Goal: Information Seeking & Learning: Learn about a topic

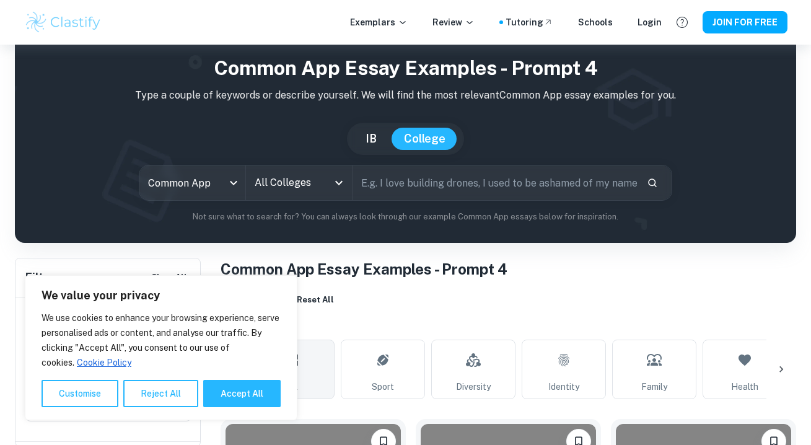
scroll to position [45, 0]
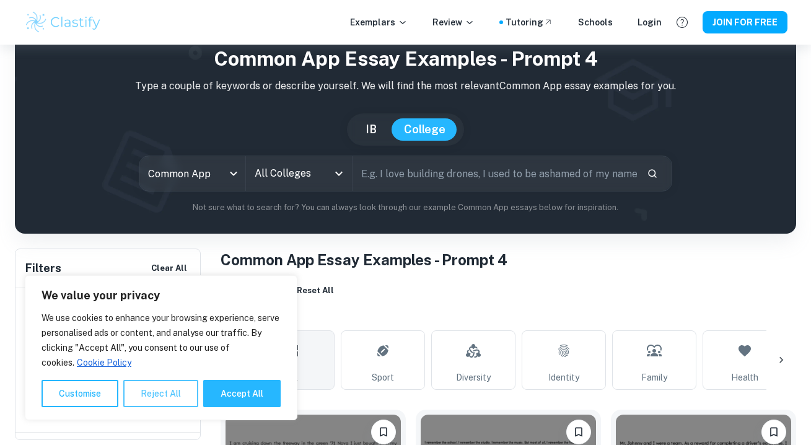
click at [162, 387] on button "Reject All" at bounding box center [160, 393] width 75 height 27
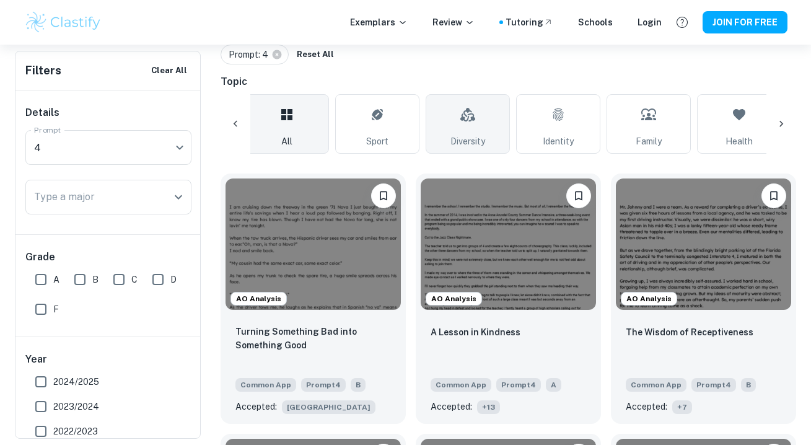
scroll to position [0, 7]
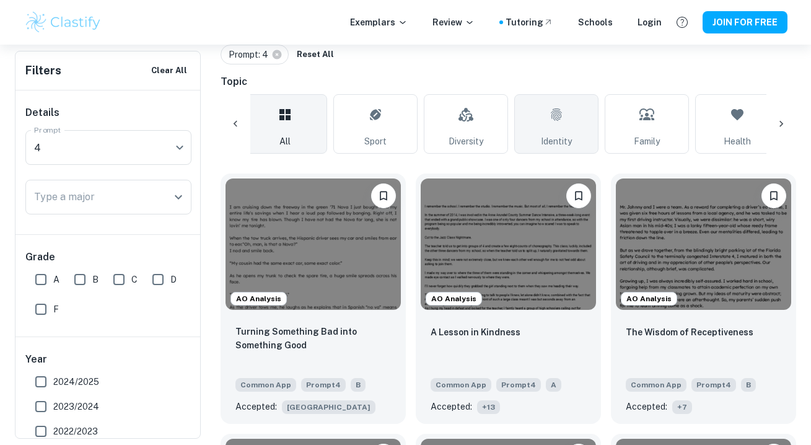
click at [557, 117] on icon at bounding box center [556, 115] width 15 height 30
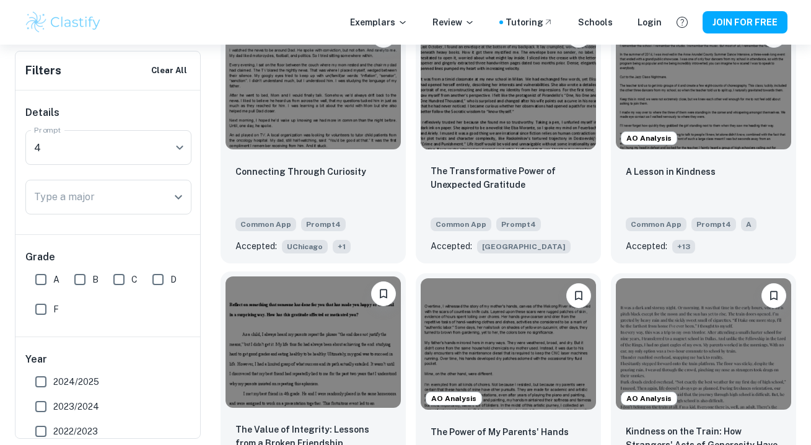
scroll to position [444, 0]
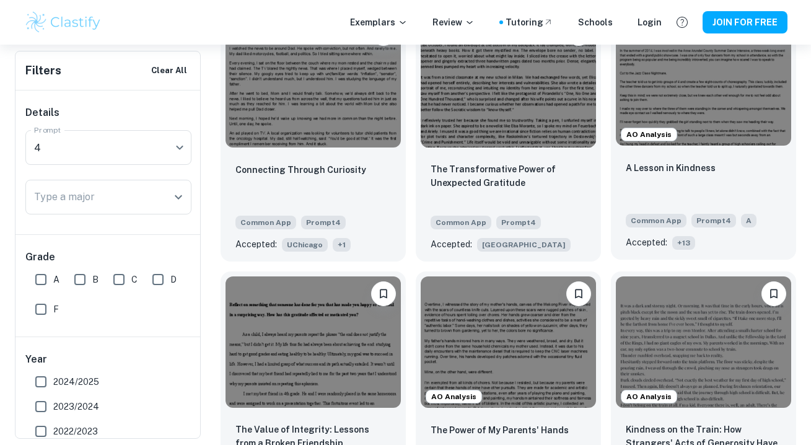
click at [685, 244] on span "+ 13" at bounding box center [683, 243] width 23 height 14
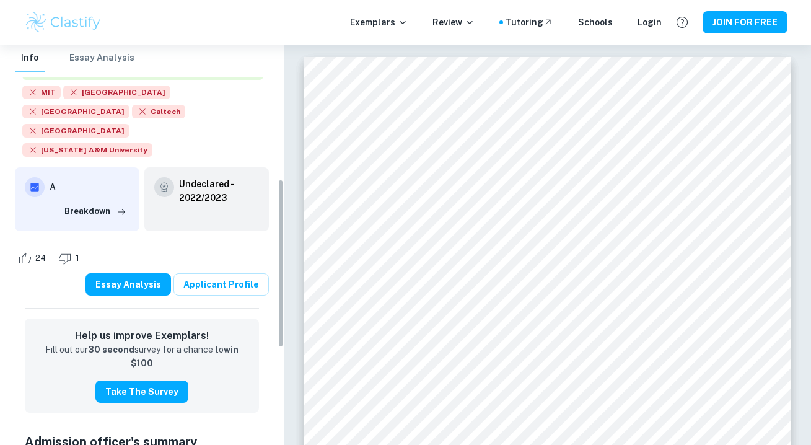
scroll to position [317, 0]
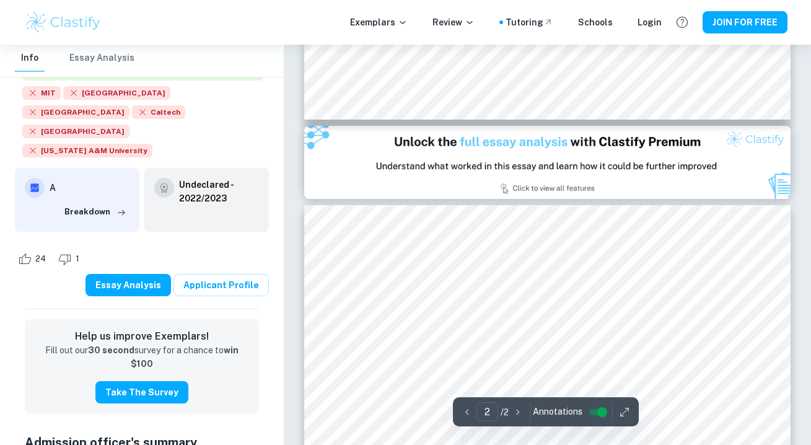
type input "1"
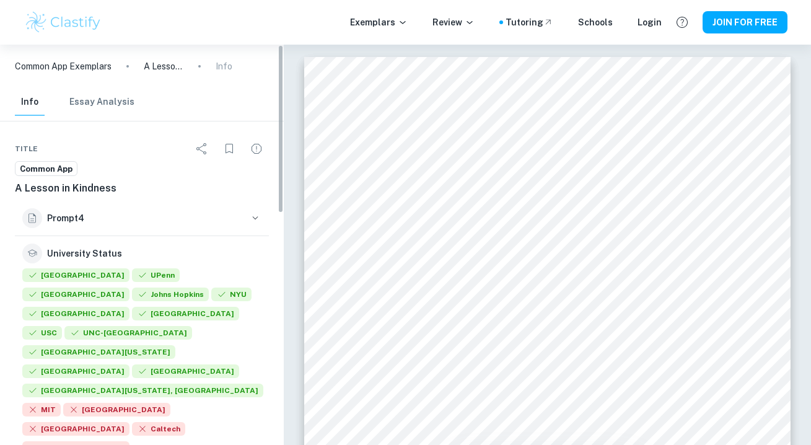
scroll to position [0, 0]
click at [91, 101] on button "Essay Analysis" at bounding box center [101, 102] width 65 height 27
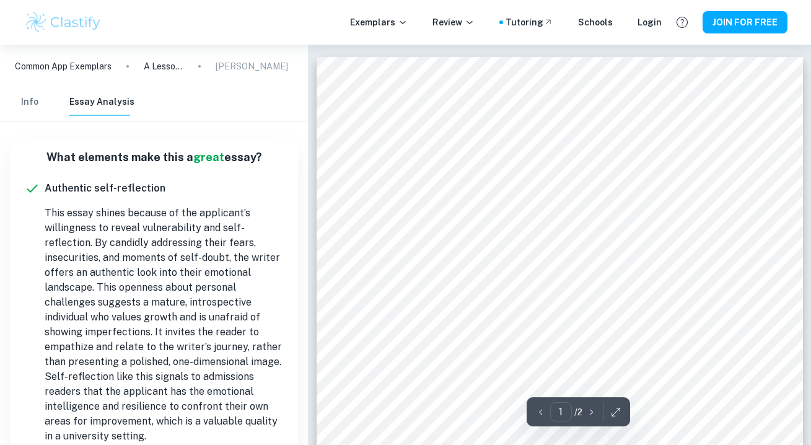
click at [55, 105] on div "Info Essay Analysis" at bounding box center [75, 102] width 120 height 27
click at [43, 104] on button "Info" at bounding box center [30, 102] width 30 height 27
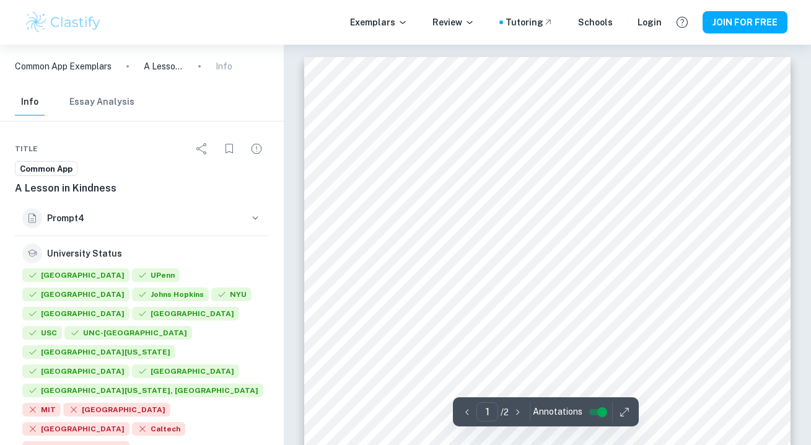
click at [599, 410] on input "controlled" at bounding box center [602, 412] width 45 height 15
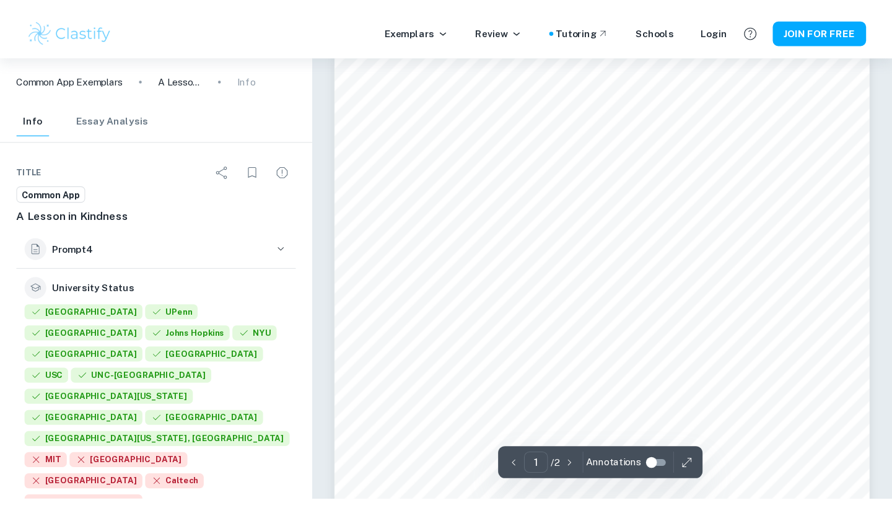
scroll to position [29, 0]
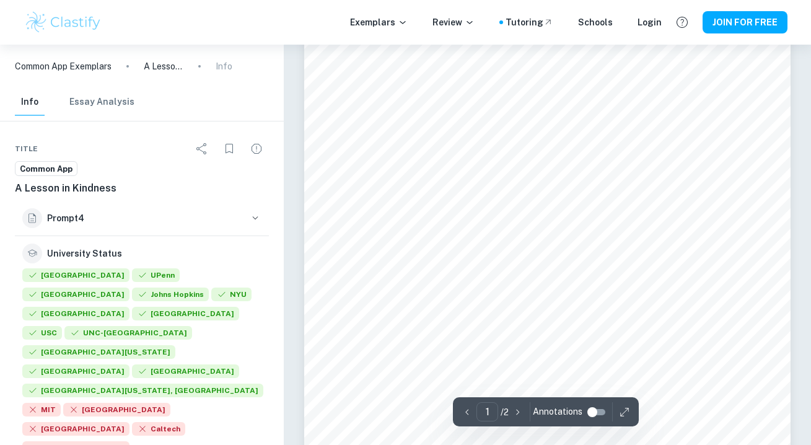
click at [624, 413] on icon "button" at bounding box center [624, 412] width 12 height 12
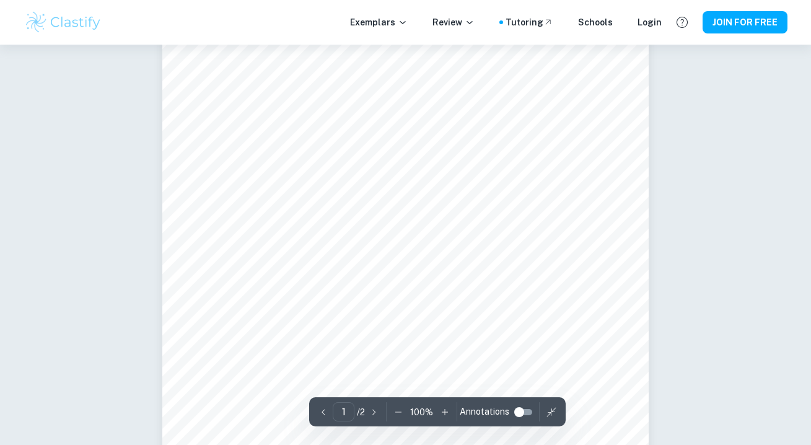
click at [441, 408] on icon "button" at bounding box center [445, 412] width 12 height 12
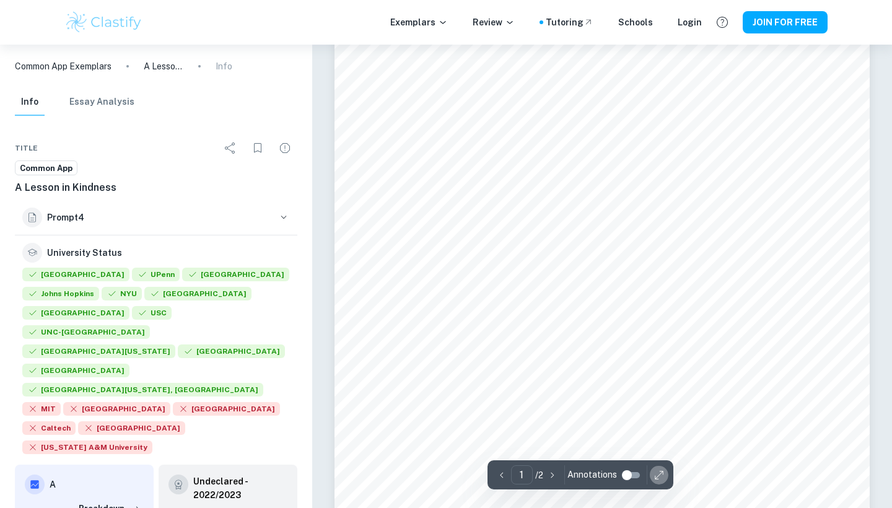
click at [660, 444] on icon "button" at bounding box center [659, 475] width 12 height 12
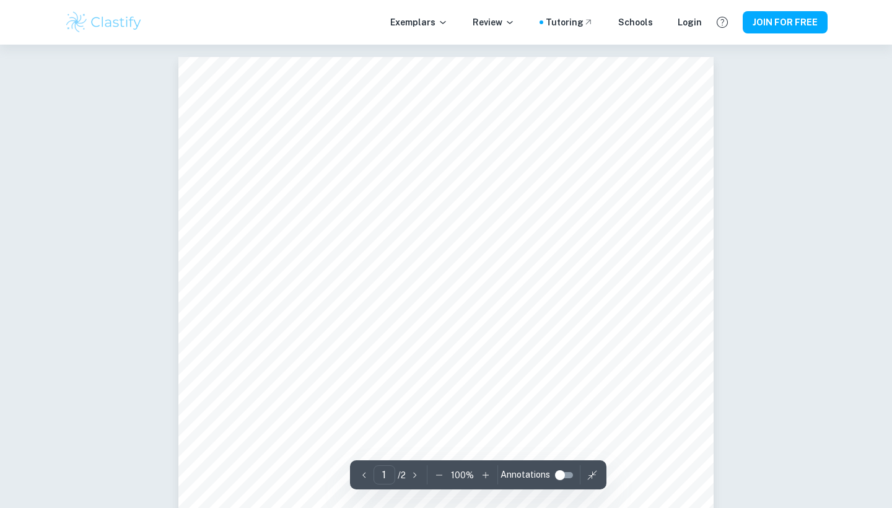
scroll to position [0, 0]
click at [413, 444] on icon "button" at bounding box center [415, 475] width 12 height 12
click at [363, 444] on icon "button" at bounding box center [364, 475] width 3 height 6
type input "1"
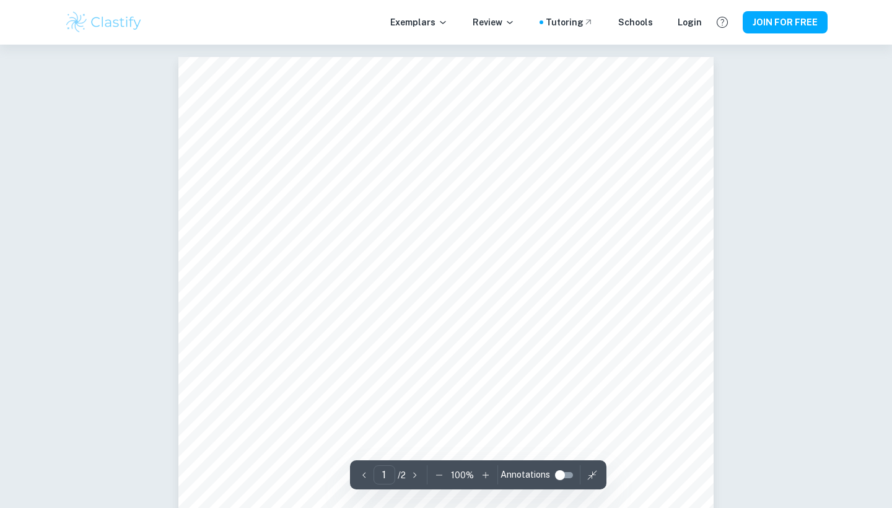
scroll to position [0, 0]
click at [593, 444] on icon "button" at bounding box center [592, 475] width 12 height 12
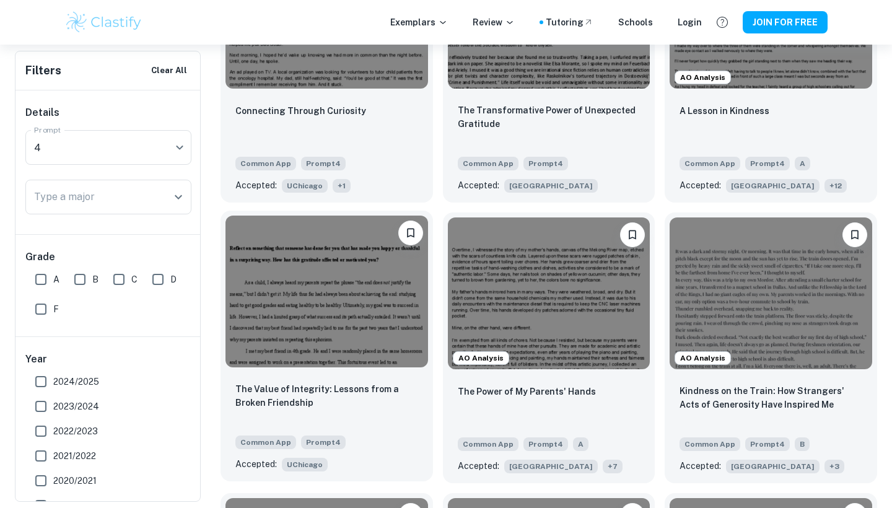
scroll to position [514, 0]
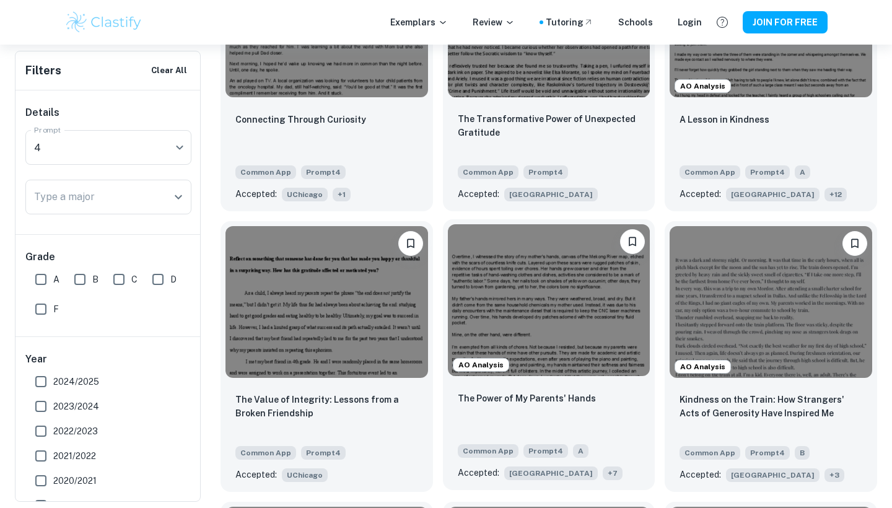
click at [603, 444] on span "+ 7" at bounding box center [613, 474] width 20 height 14
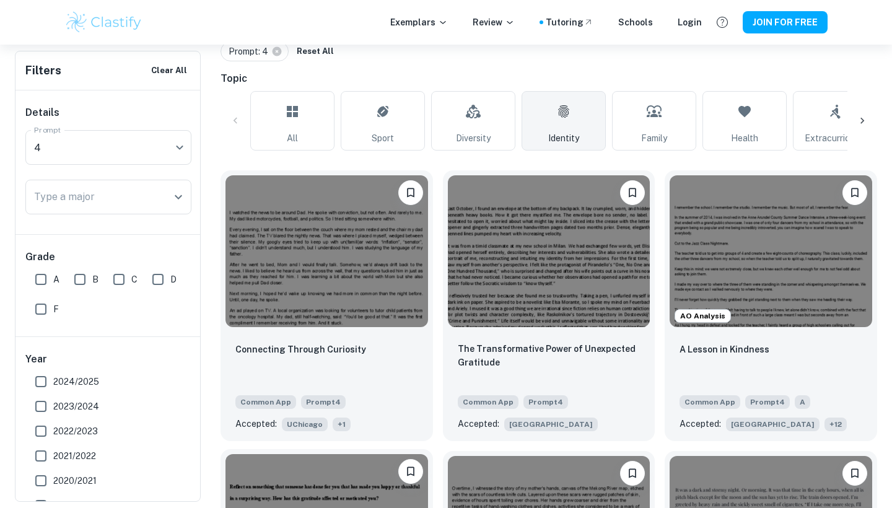
scroll to position [299, 0]
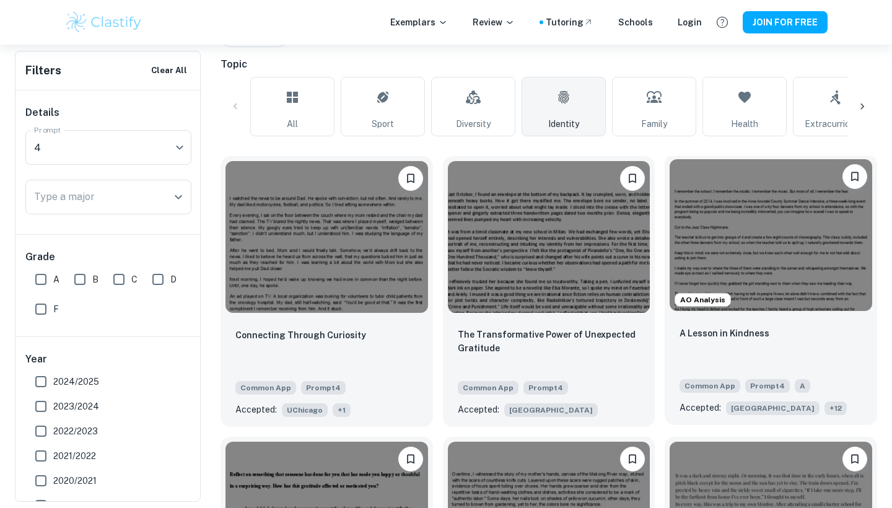
click at [801, 226] on img at bounding box center [771, 235] width 203 height 152
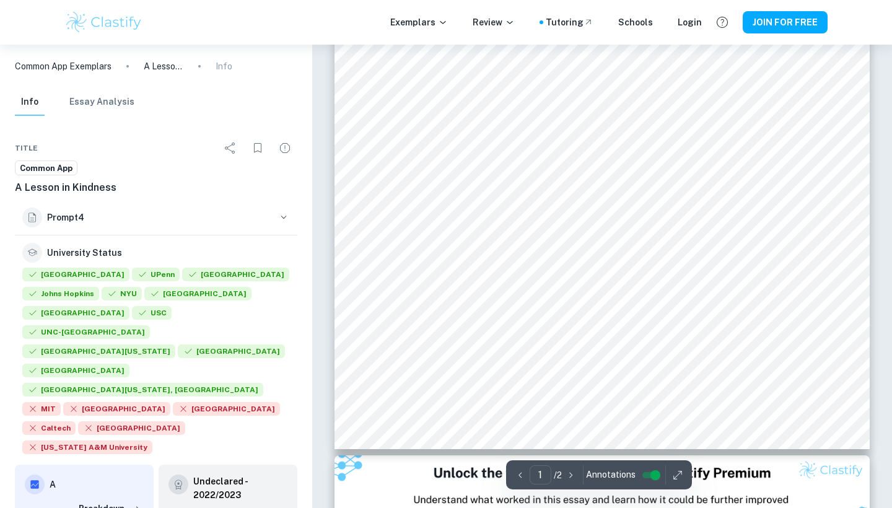
scroll to position [298, 0]
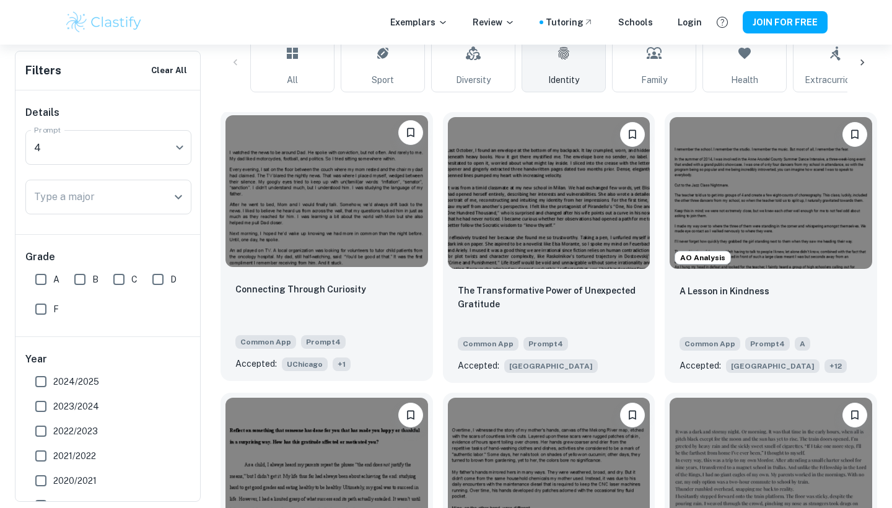
scroll to position [345, 0]
